Goal: Information Seeking & Learning: Understand process/instructions

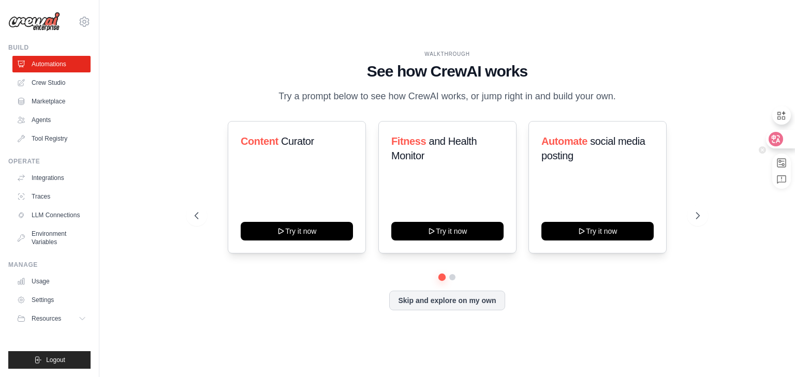
click at [774, 138] on icon at bounding box center [775, 139] width 9 height 8
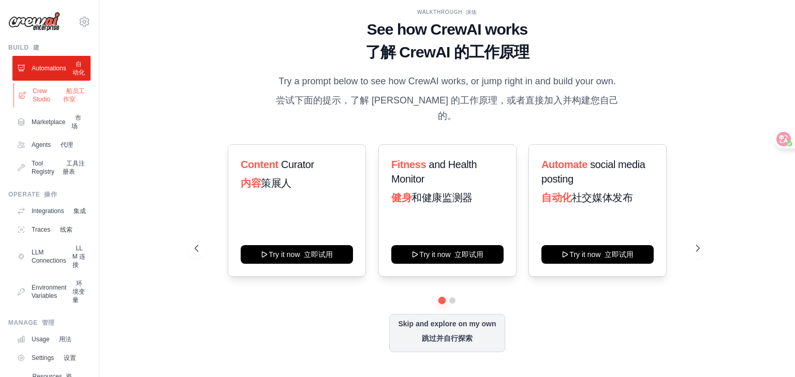
click at [64, 103] on font "船员工作室" at bounding box center [74, 95] width 22 height 16
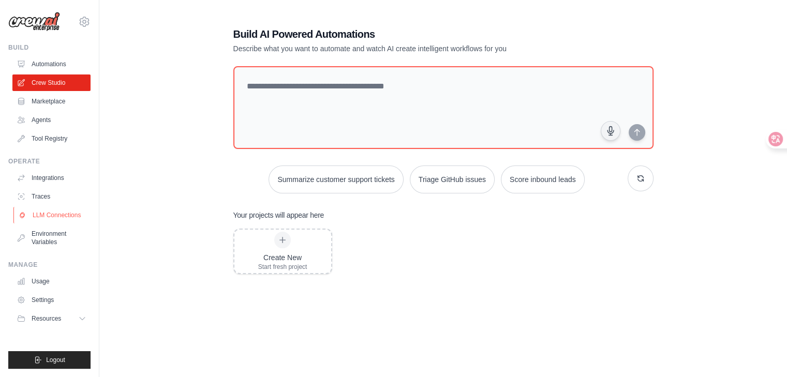
click at [54, 217] on link "LLM Connections" at bounding box center [52, 215] width 78 height 17
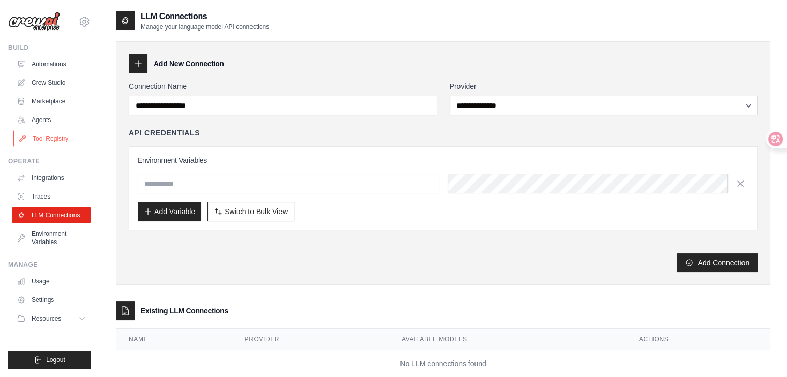
click at [33, 141] on link "Tool Registry" at bounding box center [52, 138] width 78 height 17
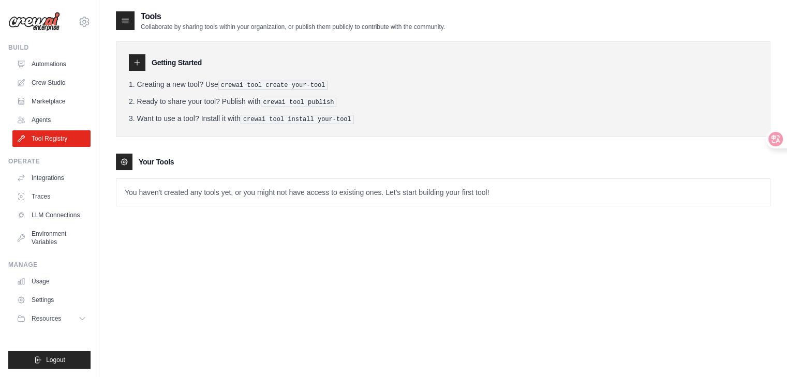
click at [262, 85] on pre "crewai tool create your-tool" at bounding box center [273, 85] width 110 height 9
click at [167, 193] on p "You haven't created any tools yet, or you might not have access to existing one…" at bounding box center [442, 192] width 653 height 27
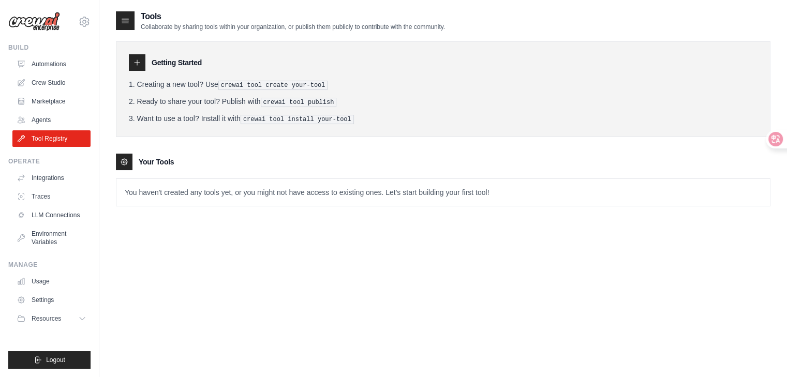
click at [247, 106] on li "Ready to share your tool? Publish with crewai tool publish" at bounding box center [443, 101] width 629 height 11
click at [280, 103] on pre "crewai tool publish" at bounding box center [299, 102] width 76 height 9
click at [137, 64] on icon at bounding box center [136, 62] width 5 height 5
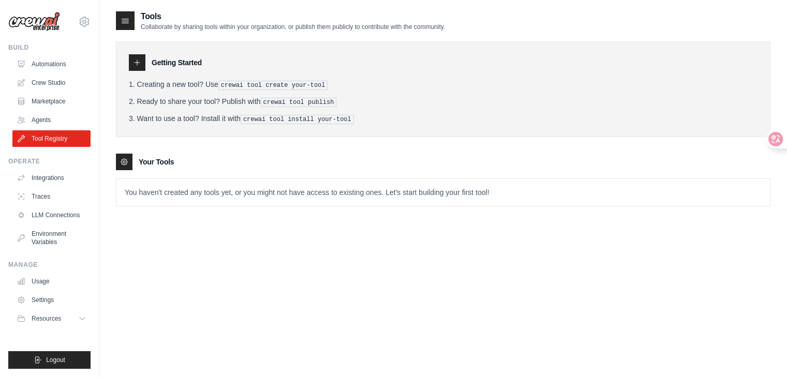
click at [221, 193] on p "You haven't created any tools yet, or you might not have access to existing one…" at bounding box center [442, 192] width 653 height 27
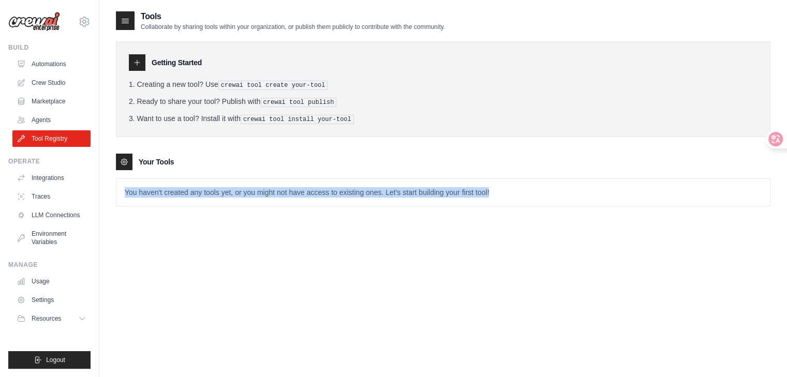
click at [221, 193] on p "You haven't created any tools yet, or you might not have access to existing one…" at bounding box center [442, 192] width 653 height 27
click at [325, 202] on p "You haven't created any tools yet, or you might not have access to existing one…" at bounding box center [442, 192] width 653 height 27
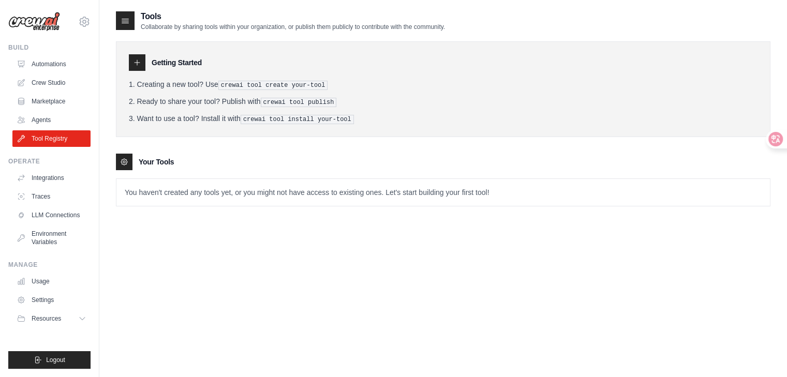
click at [270, 119] on pre "crewai tool install your-tool" at bounding box center [297, 119] width 113 height 9
click at [443, 31] on p "Collaborate by sharing tools within your organization, or publish them publicly…" at bounding box center [293, 27] width 304 height 8
